Goal: Information Seeking & Learning: Learn about a topic

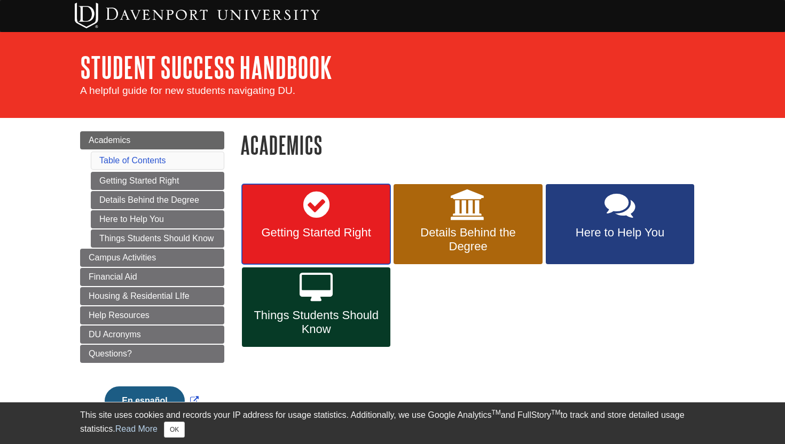
click at [290, 232] on span "Getting Started Right" at bounding box center [316, 233] width 132 height 14
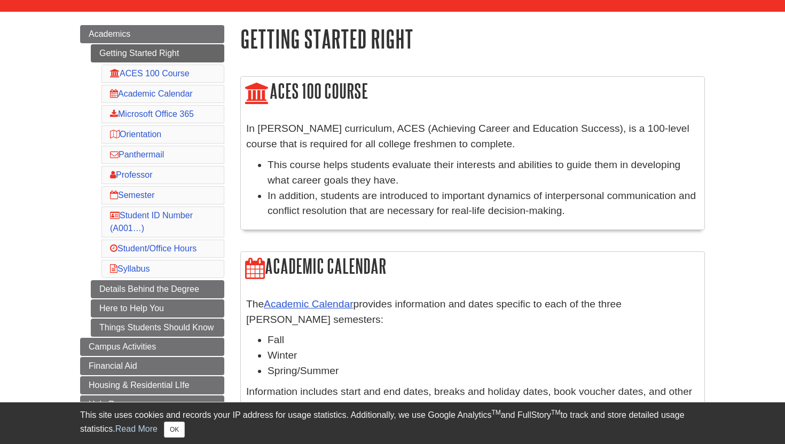
scroll to position [110, 0]
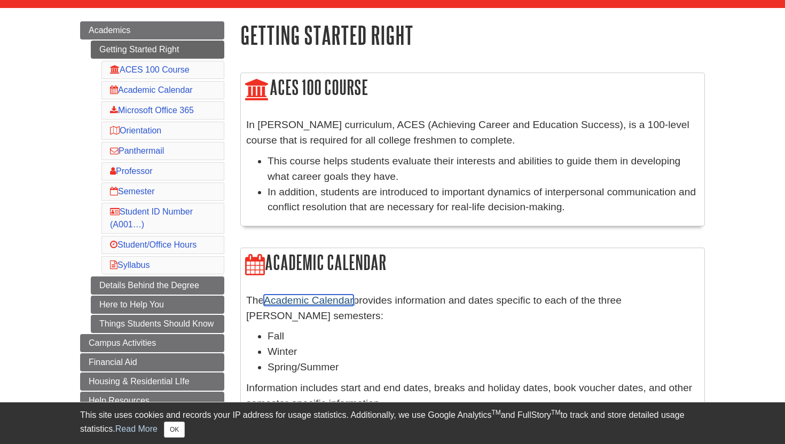
click at [308, 298] on link "Academic Calendar" at bounding box center [308, 300] width 89 height 11
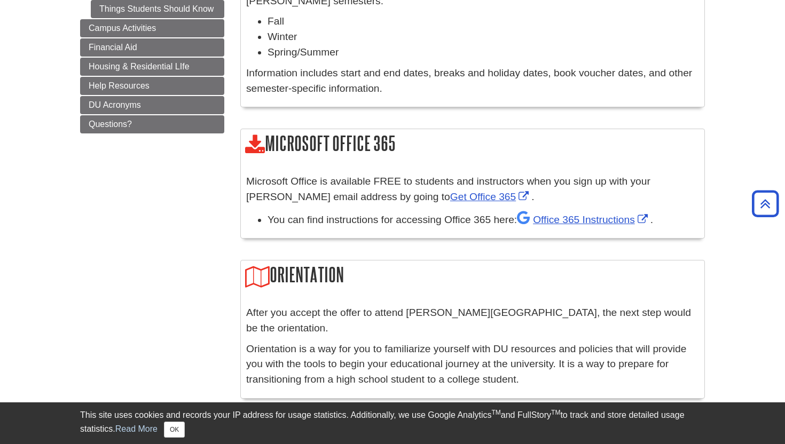
scroll to position [426, 0]
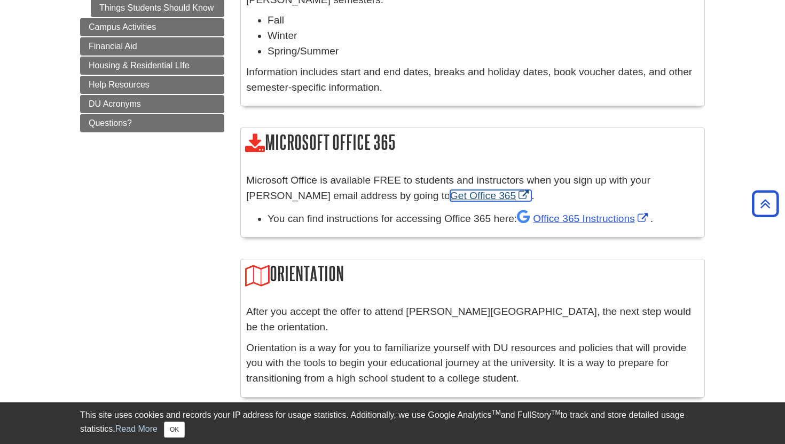
click at [450, 196] on link "Get Office 365" at bounding box center [490, 195] width 81 height 11
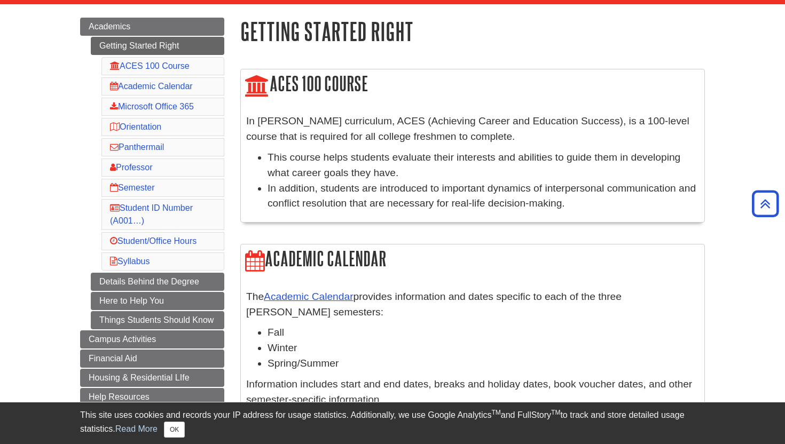
scroll to position [104, 0]
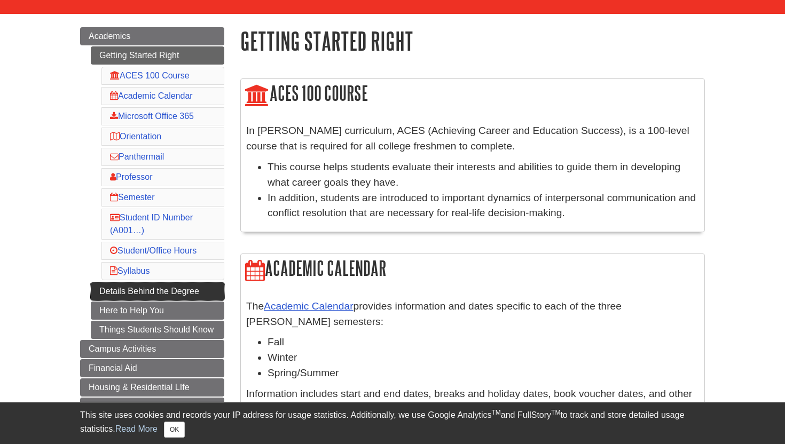
click at [162, 291] on link "Details Behind the Degree" at bounding box center [157, 291] width 133 height 18
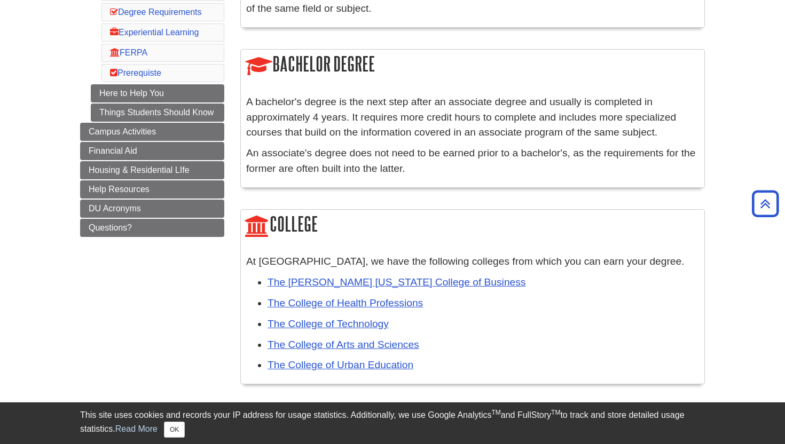
scroll to position [317, 0]
